Goal: Entertainment & Leisure: Consume media (video, audio)

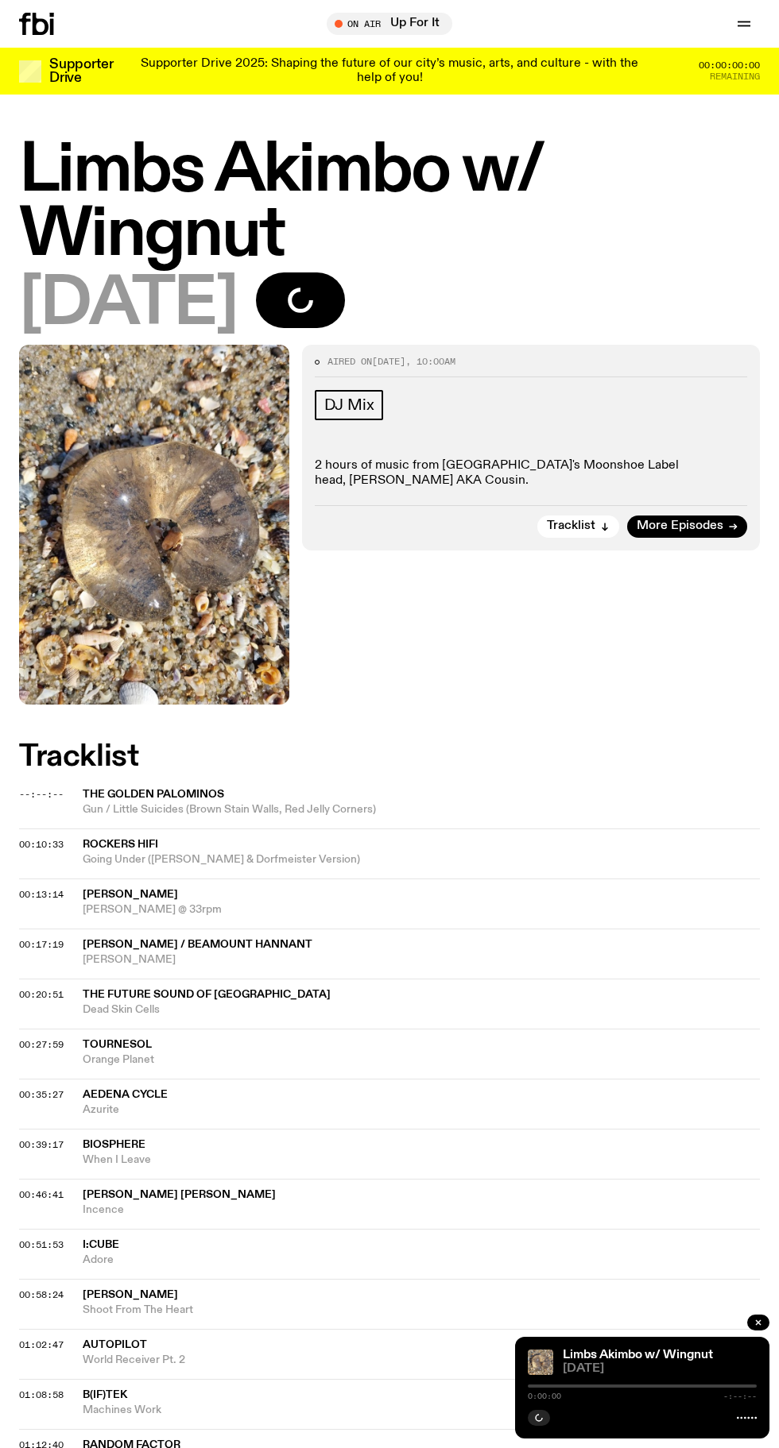
scroll to position [95, 0]
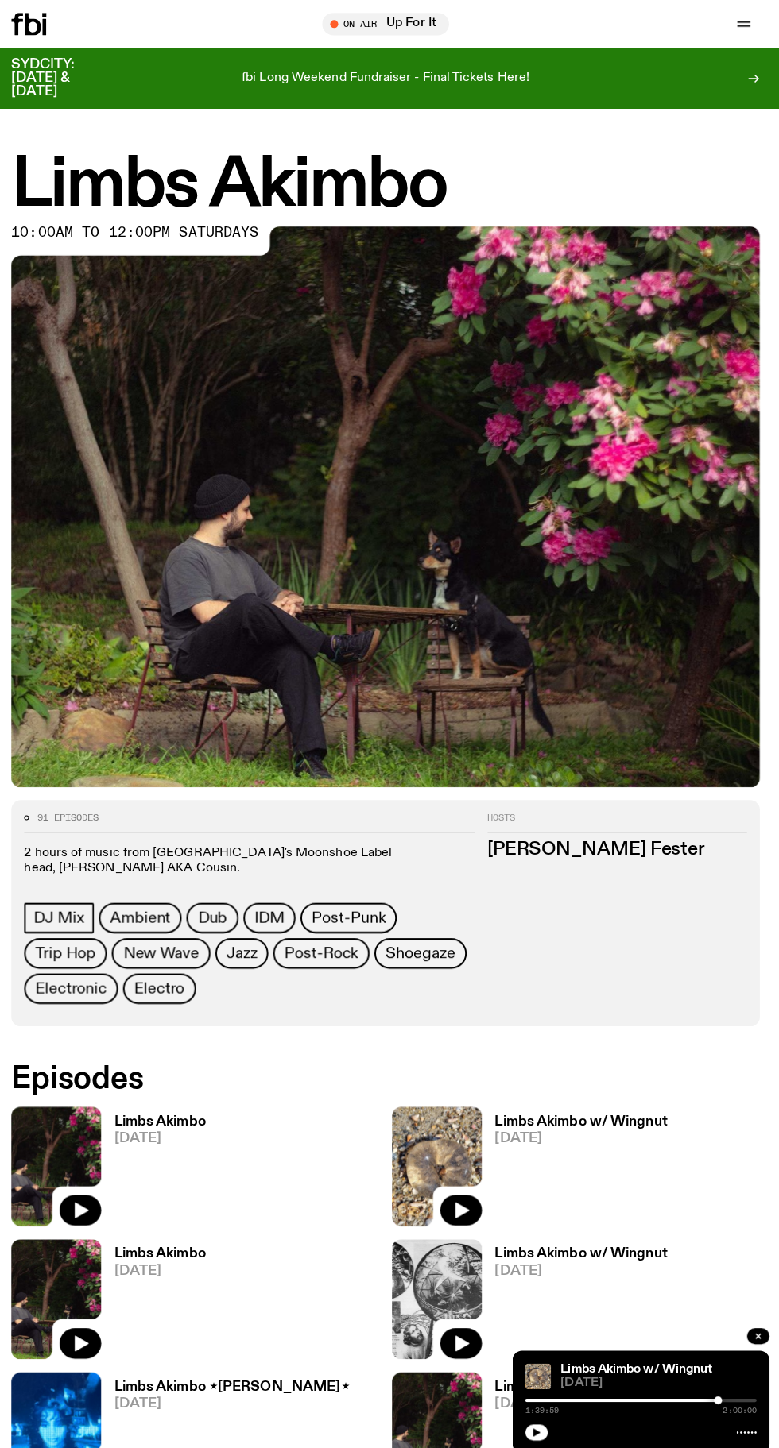
click at [194, 1138] on link "Limbs Akimbo 27.09.25" at bounding box center [159, 1158] width 103 height 110
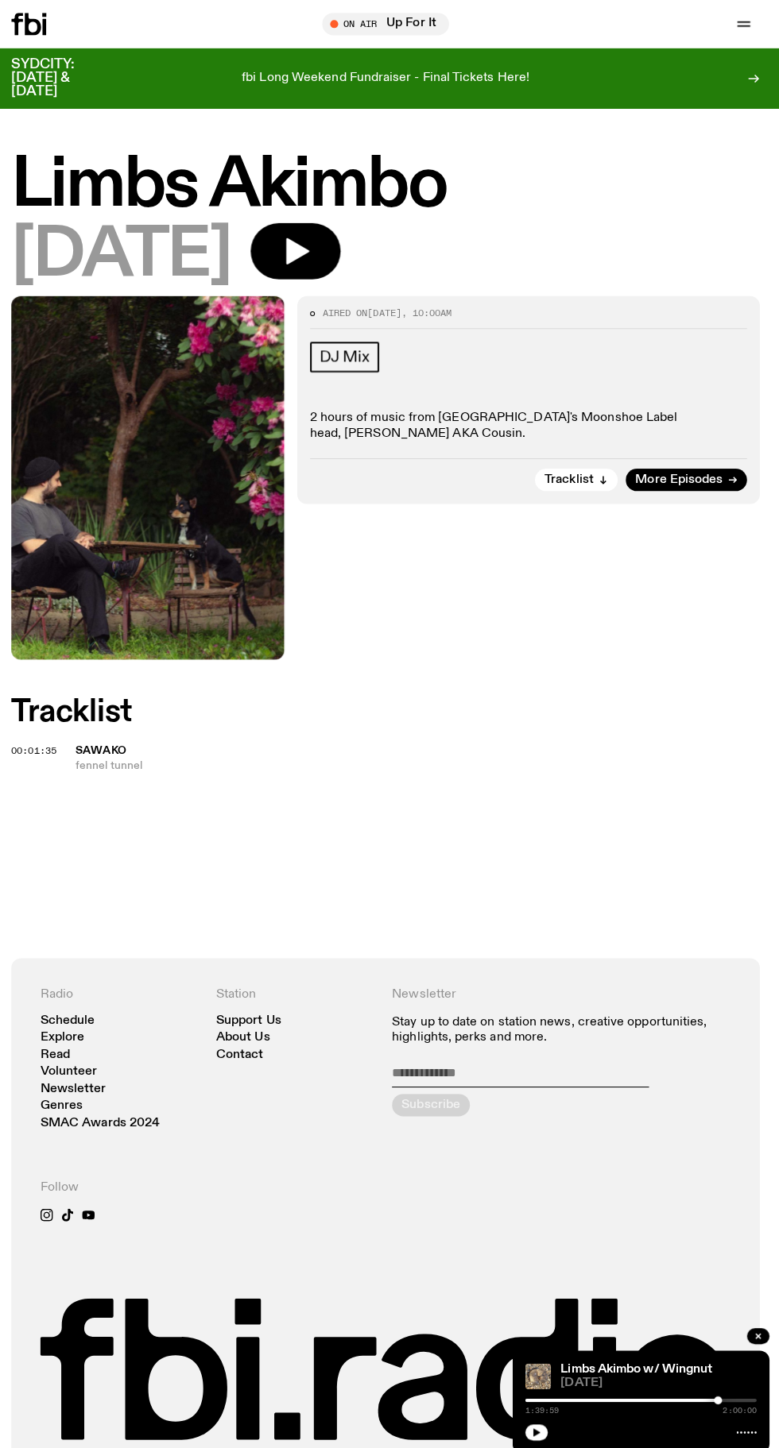
click at [345, 248] on button "button" at bounding box center [300, 249] width 89 height 56
